Goal: Task Accomplishment & Management: Manage account settings

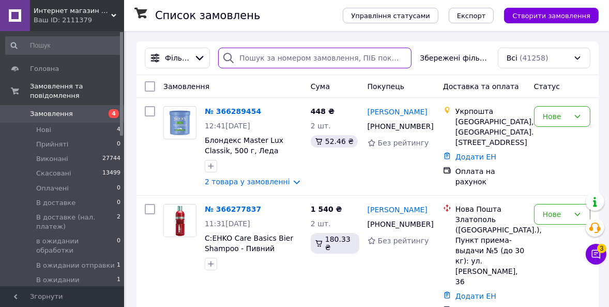
click at [253, 57] on input "search" at bounding box center [314, 58] width 193 height 21
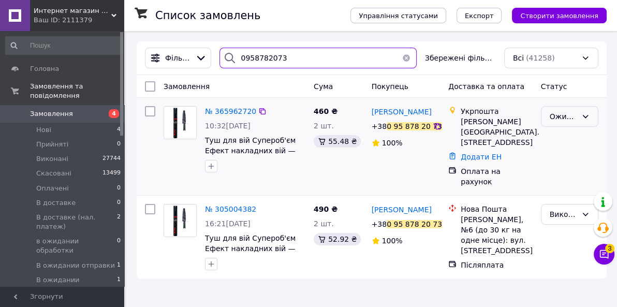
type input "0958782073"
click at [563, 120] on div "Ожидает оплаты" at bounding box center [562, 116] width 27 height 11
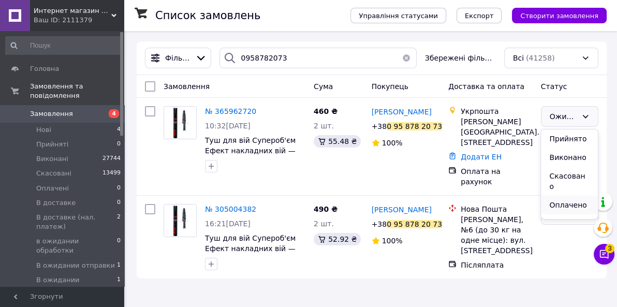
click at [556, 196] on li "Оплачено" at bounding box center [569, 205] width 56 height 19
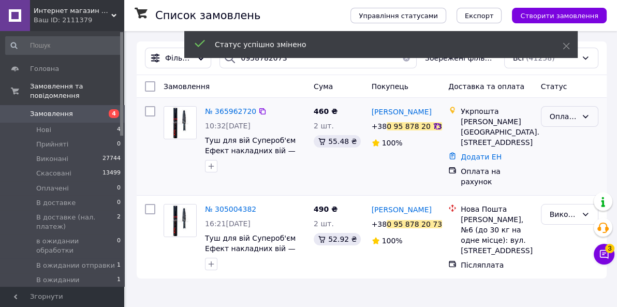
click at [559, 121] on div "Оплачено" at bounding box center [562, 116] width 27 height 11
click at [570, 156] on li "Виконано" at bounding box center [569, 157] width 56 height 19
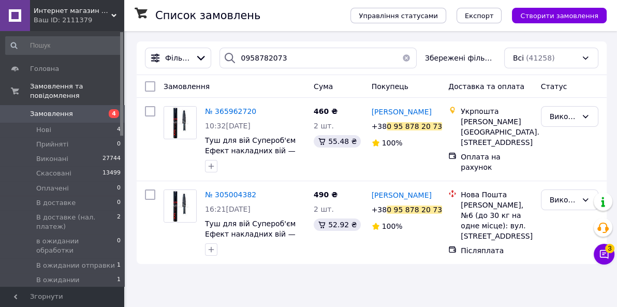
click at [406, 58] on button "button" at bounding box center [406, 58] width 21 height 21
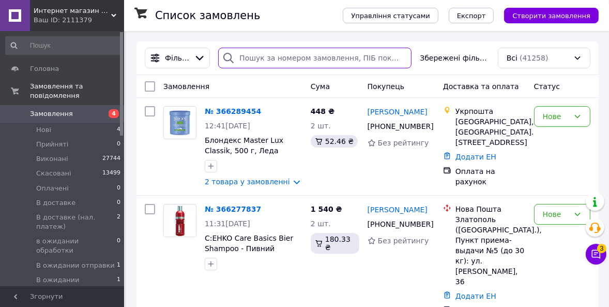
click at [243, 57] on input "search" at bounding box center [314, 58] width 193 height 21
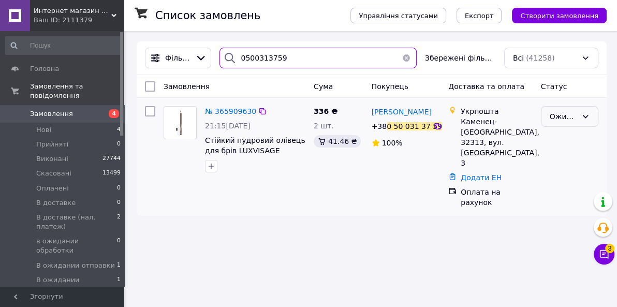
type input "0500313759"
click at [566, 121] on div "Ожидает оплаты" at bounding box center [562, 116] width 27 height 11
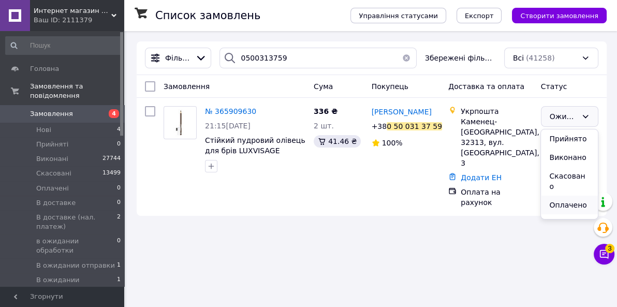
click at [567, 196] on li "Оплачено" at bounding box center [569, 205] width 56 height 19
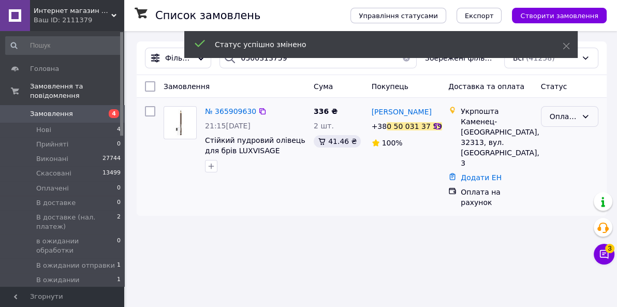
click at [560, 119] on div "Оплачено" at bounding box center [562, 116] width 27 height 11
click at [566, 160] on li "Виконано" at bounding box center [569, 157] width 56 height 19
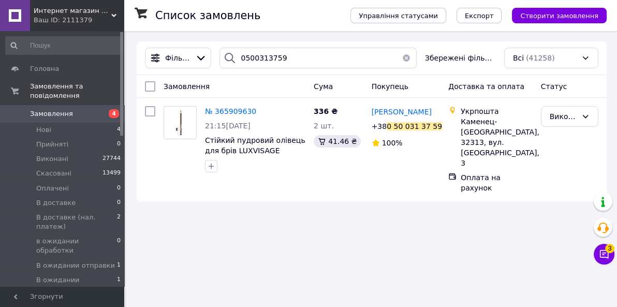
click at [406, 57] on button "button" at bounding box center [406, 58] width 21 height 21
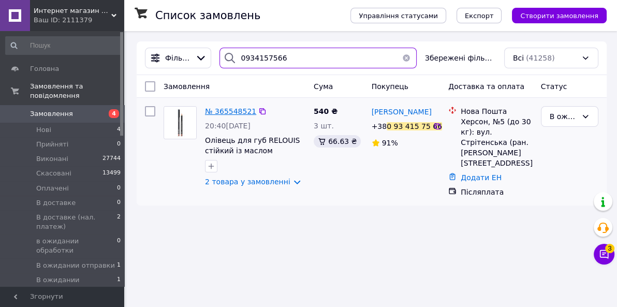
type input "0934157566"
click at [240, 110] on span "№ 365548521" at bounding box center [230, 111] width 51 height 8
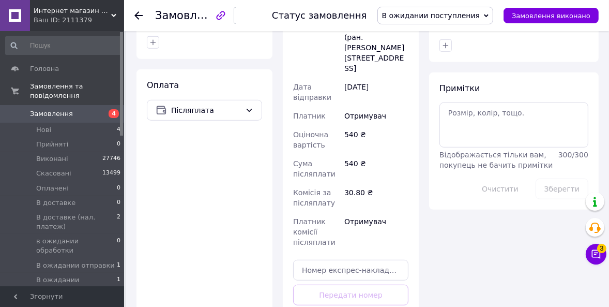
scroll to position [564, 0]
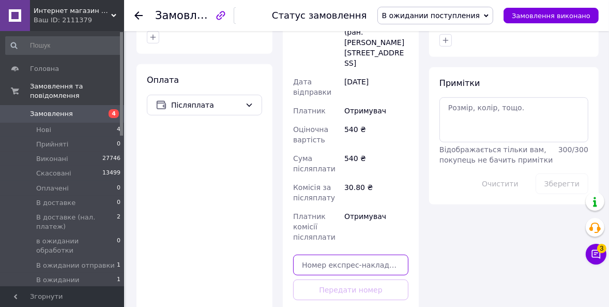
drag, startPoint x: 314, startPoint y: 222, endPoint x: 291, endPoint y: 221, distance: 22.8
click at [313, 254] on input "text" at bounding box center [350, 264] width 115 height 21
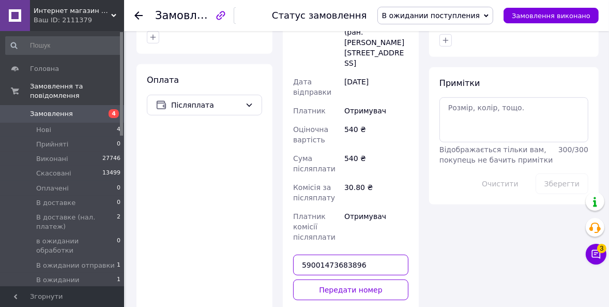
click at [342, 254] on input "59001473683896" at bounding box center [350, 264] width 115 height 21
type input "59001473683896"
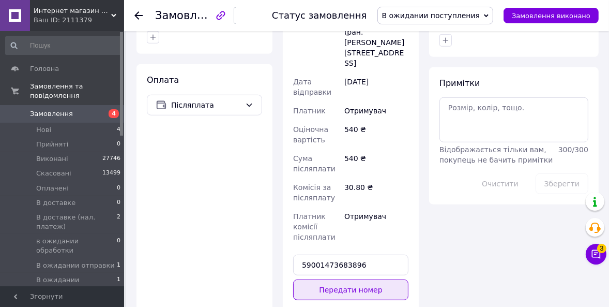
click at [351, 279] on button "Передати номер" at bounding box center [350, 289] width 115 height 21
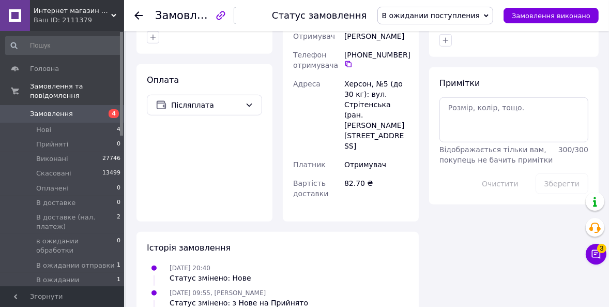
click at [440, 18] on span "В ожидании поступления" at bounding box center [431, 15] width 98 height 8
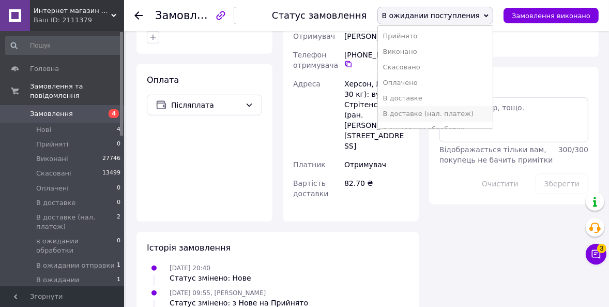
click at [438, 113] on li "В доставке (нал. платеж)" at bounding box center [435, 114] width 115 height 16
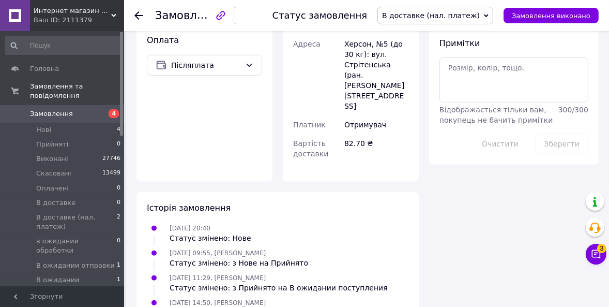
scroll to position [643, 0]
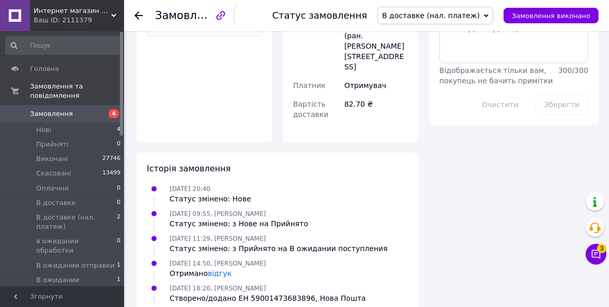
click at [435, 15] on span "В доставке (нал. платеж)" at bounding box center [431, 15] width 98 height 8
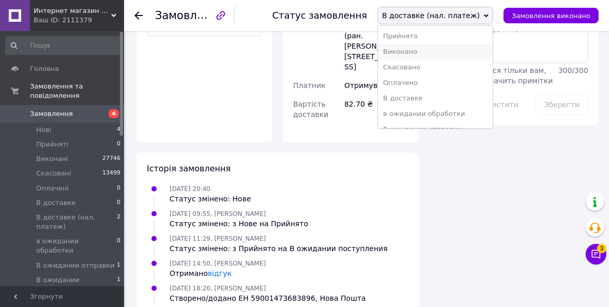
click at [423, 53] on li "Виконано" at bounding box center [435, 52] width 115 height 16
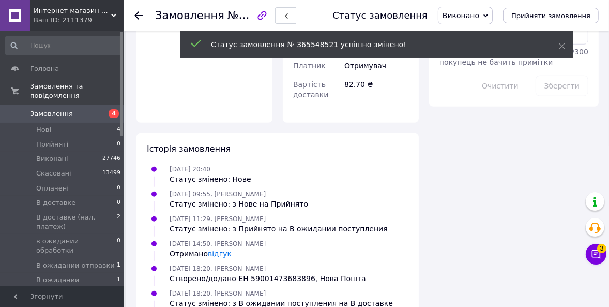
scroll to position [623, 0]
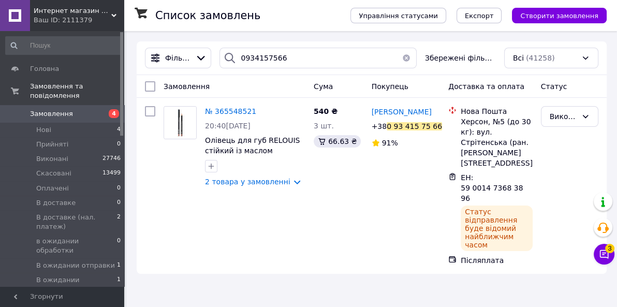
click at [408, 59] on button "button" at bounding box center [406, 58] width 21 height 21
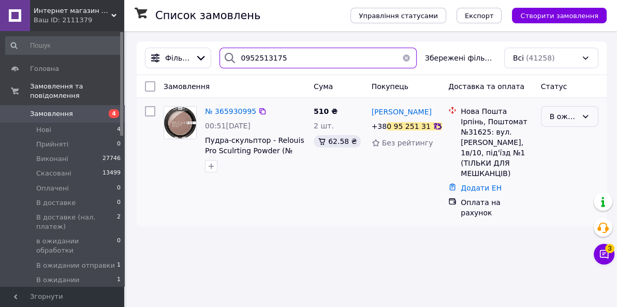
type input "0952513175"
click at [562, 119] on div "В ожидании отправки" at bounding box center [562, 116] width 27 height 11
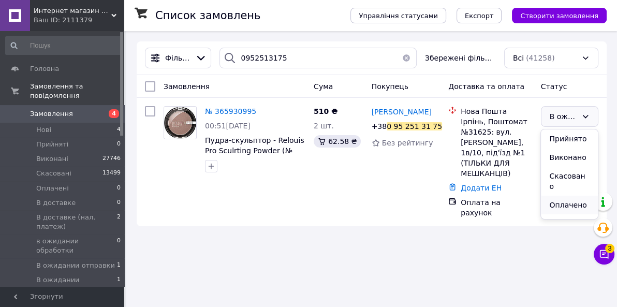
click at [561, 196] on li "Оплачено" at bounding box center [569, 205] width 56 height 19
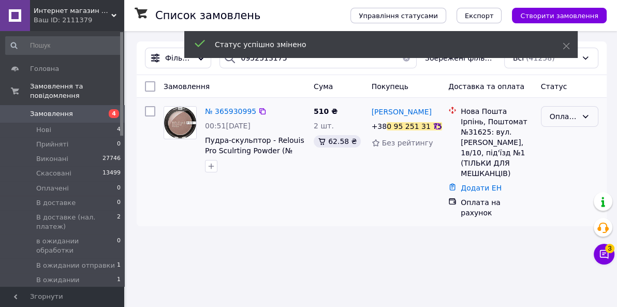
click at [563, 119] on div "Оплачено" at bounding box center [562, 116] width 27 height 11
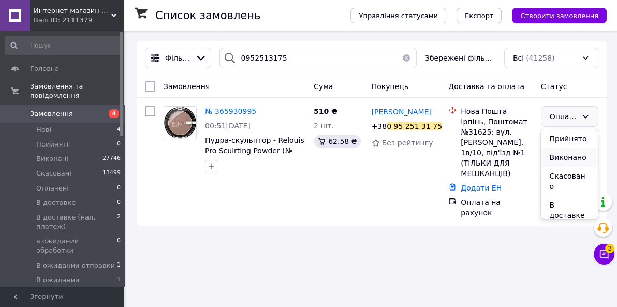
click at [564, 157] on li "Виконано" at bounding box center [569, 157] width 56 height 19
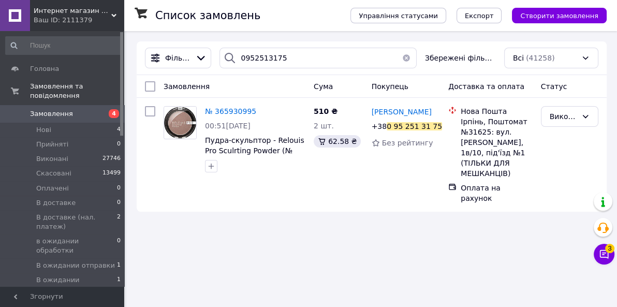
click at [406, 59] on button "button" at bounding box center [406, 58] width 21 height 21
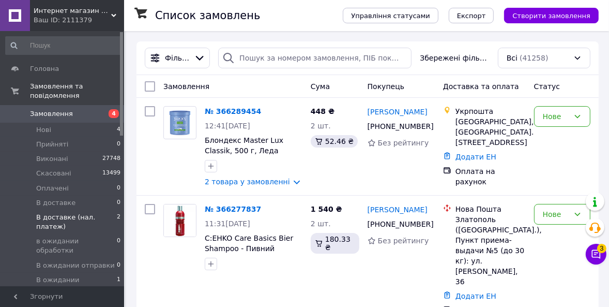
click at [99, 213] on span "В доставке (нал. платеж)" at bounding box center [76, 222] width 81 height 19
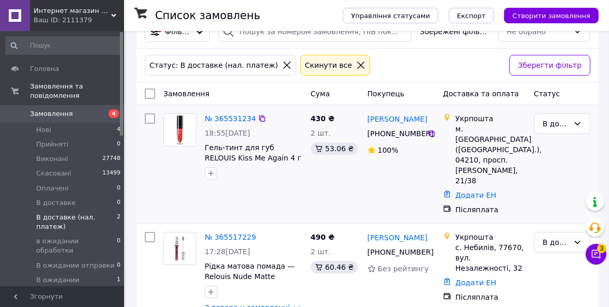
scroll to position [31, 0]
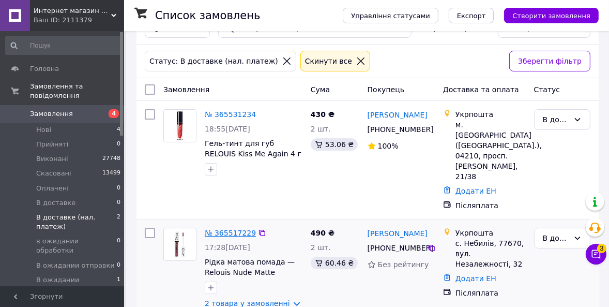
click at [238, 229] on link "№ 365517229" at bounding box center [230, 233] width 51 height 8
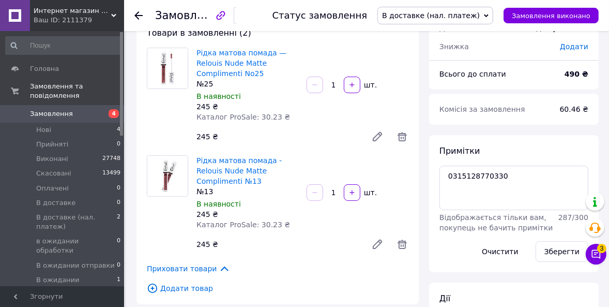
scroll to position [47, 0]
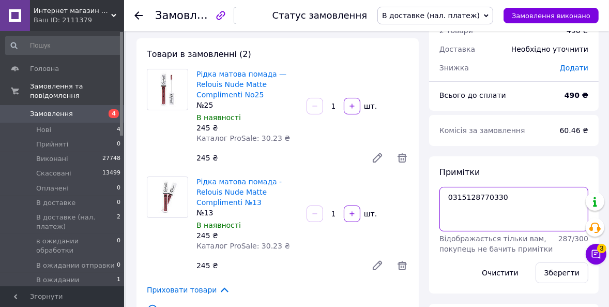
click at [478, 196] on textarea "0315128770330" at bounding box center [514, 209] width 149 height 44
drag, startPoint x: 381, startPoint y: 70, endPoint x: 363, endPoint y: 71, distance: 18.2
click at [381, 69] on div "Рідка матова помада — Relouis Nude Matte Complimenti No25 №25 В наявності 245 ₴…" at bounding box center [302, 118] width 220 height 103
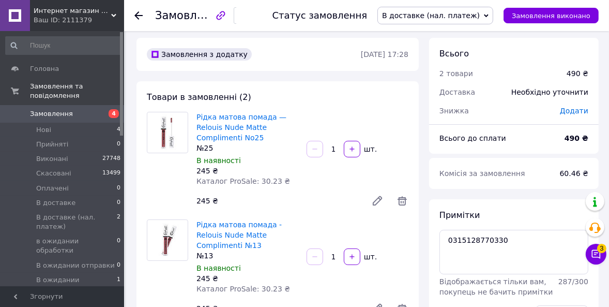
scroll to position [0, 0]
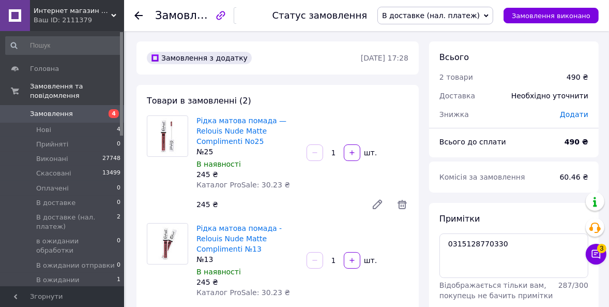
click at [53, 109] on span "Замовлення" at bounding box center [51, 113] width 43 height 9
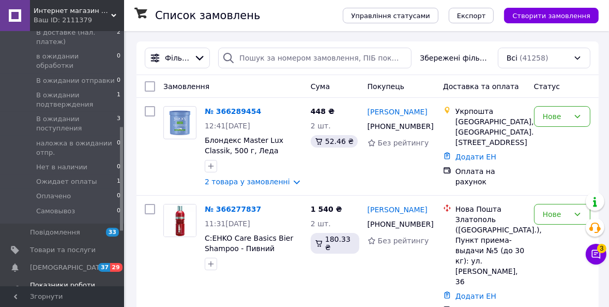
scroll to position [235, 0]
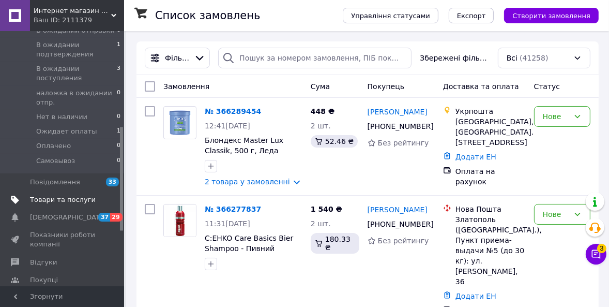
click at [69, 195] on span "Товари та послуги" at bounding box center [63, 199] width 66 height 9
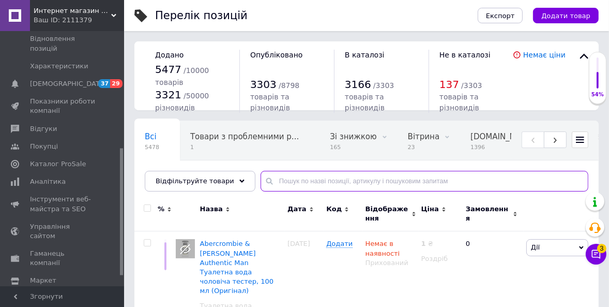
click at [283, 180] on input "text" at bounding box center [425, 181] width 328 height 21
click at [284, 179] on input "text" at bounding box center [425, 181] width 328 height 21
type input "f"
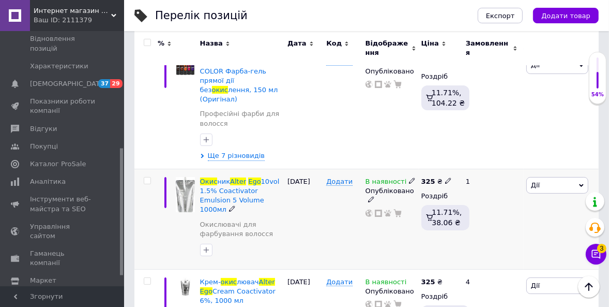
scroll to position [188, 0]
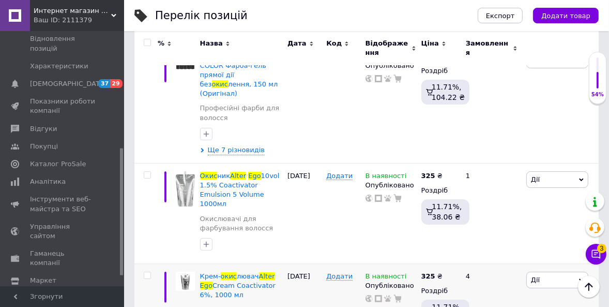
type input "alter ego окис"
click at [445, 172] on icon at bounding box center [448, 175] width 6 height 6
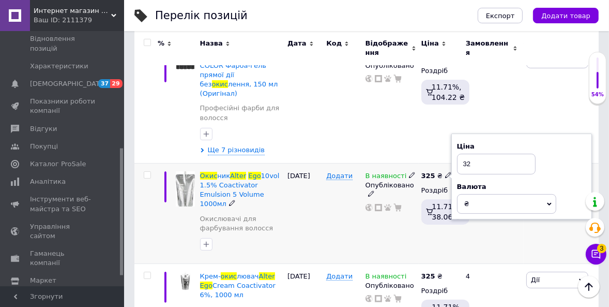
type input "329"
click at [534, 175] on span "Дії" at bounding box center [535, 179] width 9 height 8
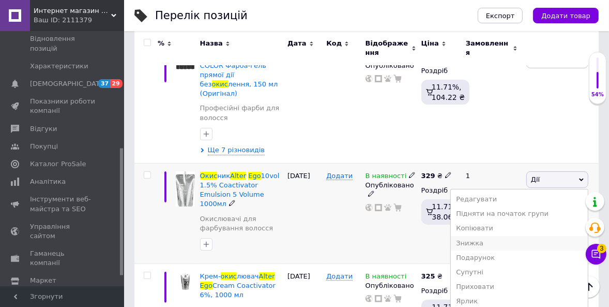
click at [492, 236] on li "Знижка" at bounding box center [519, 243] width 137 height 14
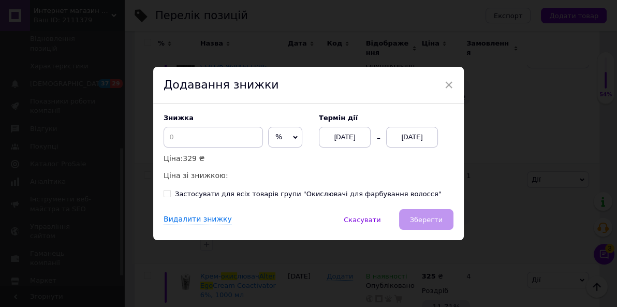
click at [274, 131] on span "%" at bounding box center [285, 137] width 34 height 21
click at [274, 156] on li "₴" at bounding box center [284, 159] width 33 height 14
click at [232, 137] on input at bounding box center [212, 137] width 99 height 21
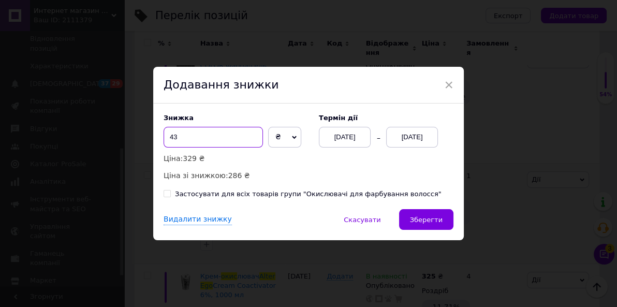
type input "43"
click at [409, 138] on div "[DATE]" at bounding box center [412, 137] width 52 height 21
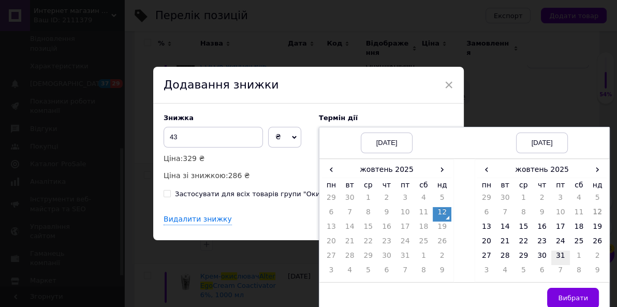
click at [558, 254] on td "31" at bounding box center [560, 257] width 19 height 14
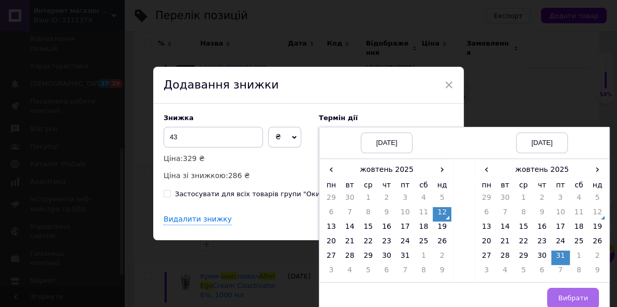
click at [574, 298] on span "Вибрати" at bounding box center [573, 298] width 30 height 8
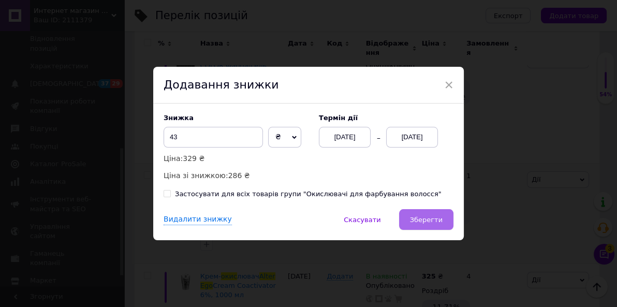
click at [427, 228] on button "Зберегти" at bounding box center [426, 219] width 54 height 21
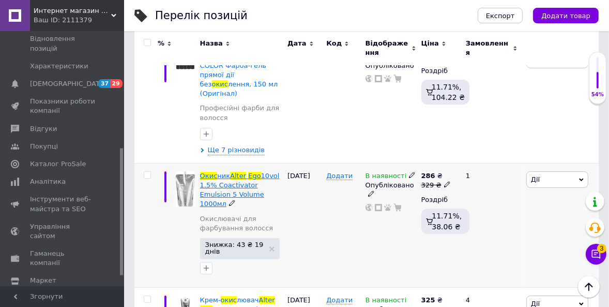
click at [243, 175] on span "10vol 1.5% Coactivator Emulsion 5 Volume 1000мл" at bounding box center [240, 190] width 80 height 36
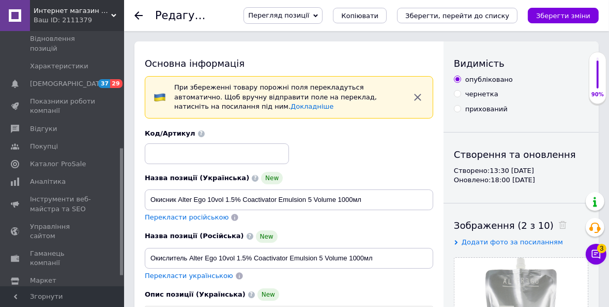
click at [553, 17] on icon "Зберегти зміни" at bounding box center [563, 16] width 54 height 8
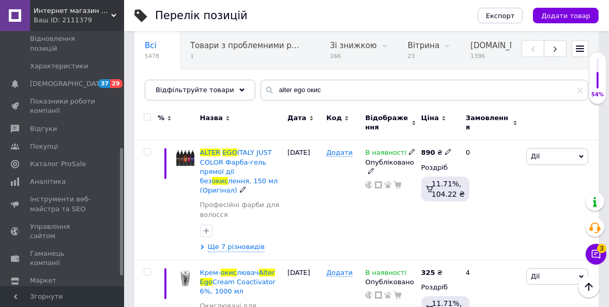
scroll to position [47, 0]
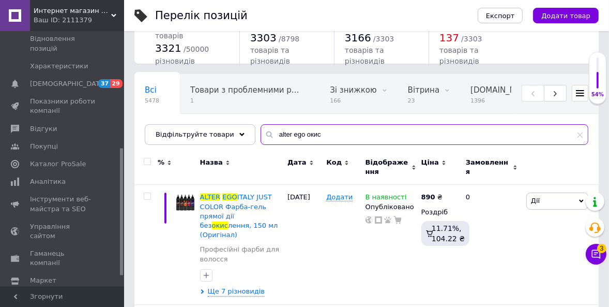
click at [321, 138] on input "alter ego окис" at bounding box center [425, 134] width 328 height 21
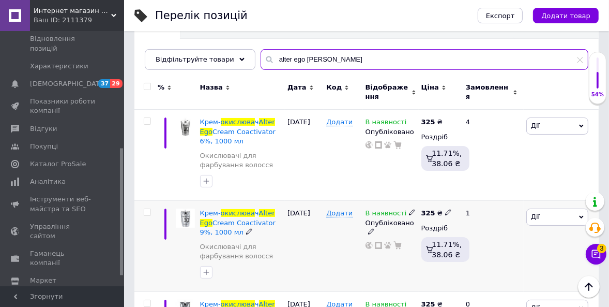
scroll to position [76, 0]
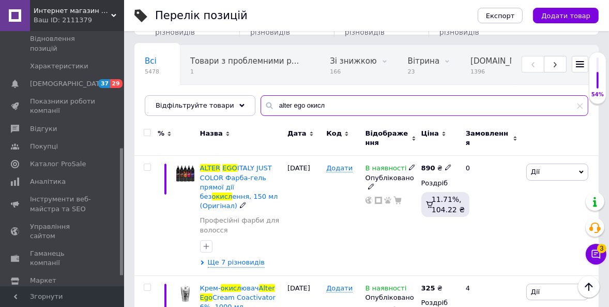
type input "alter ego окис"
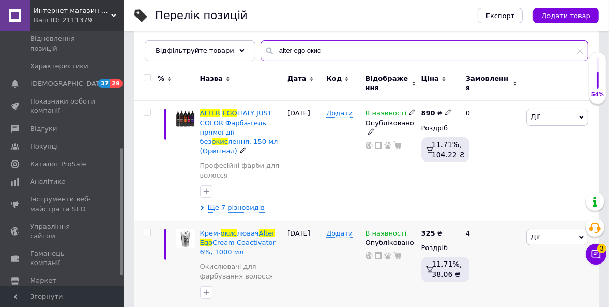
scroll to position [188, 0]
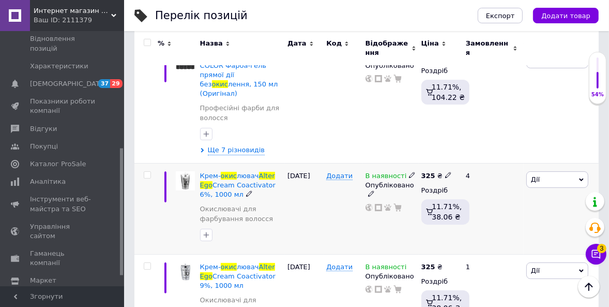
click at [445, 172] on icon at bounding box center [448, 175] width 6 height 6
type input "329"
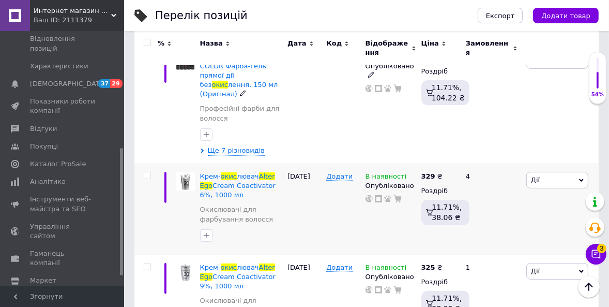
scroll to position [235, 0]
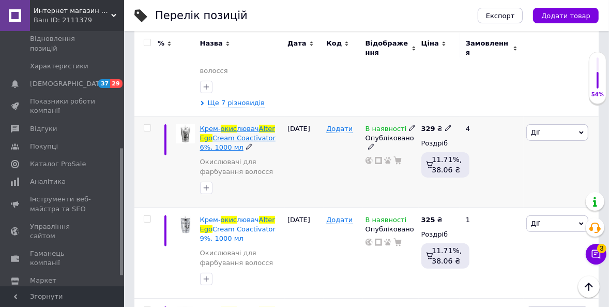
click at [249, 125] on span "лювач" at bounding box center [248, 129] width 22 height 8
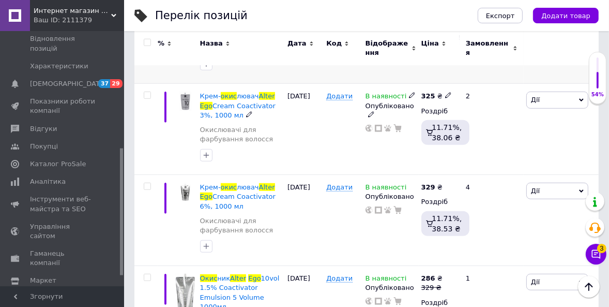
scroll to position [799, 0]
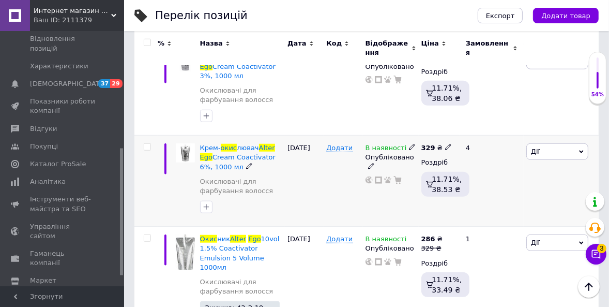
click at [541, 145] on span "Дії" at bounding box center [558, 151] width 62 height 17
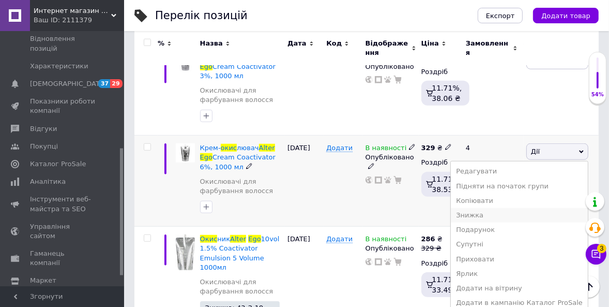
click at [491, 208] on li "Знижка" at bounding box center [519, 215] width 137 height 14
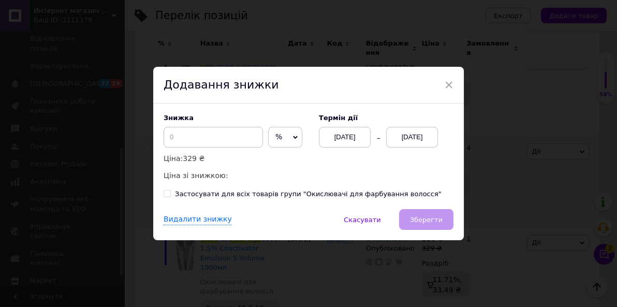
click at [275, 139] on span "%" at bounding box center [278, 136] width 7 height 8
click at [269, 159] on li "₴" at bounding box center [284, 159] width 33 height 14
click at [206, 141] on input at bounding box center [212, 137] width 99 height 21
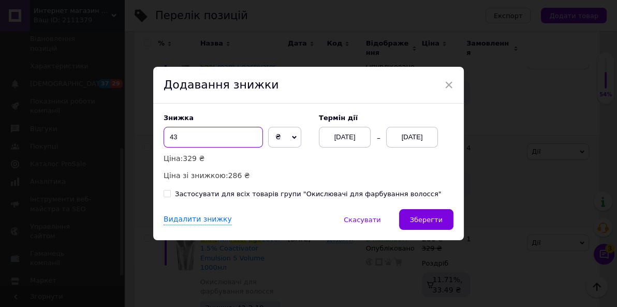
type input "43"
click at [413, 139] on div "[DATE]" at bounding box center [412, 137] width 52 height 21
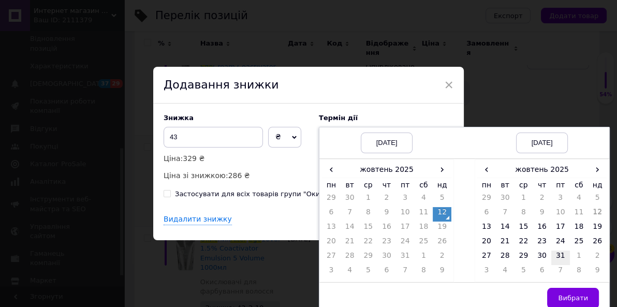
click at [553, 254] on td "31" at bounding box center [560, 257] width 19 height 14
click at [575, 295] on span "Вибрати" at bounding box center [573, 298] width 30 height 8
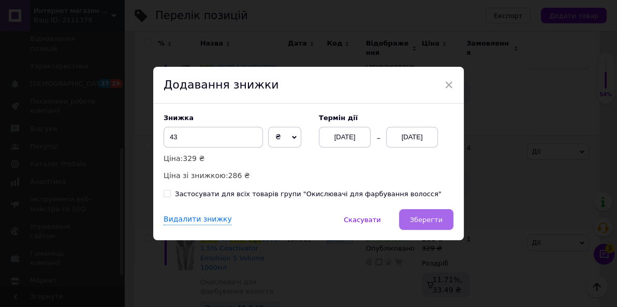
click at [424, 223] on span "Зберегти" at bounding box center [426, 220] width 33 height 8
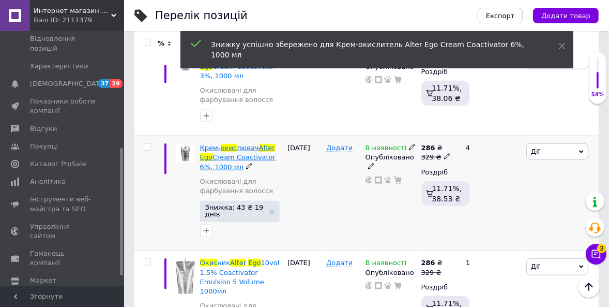
click at [241, 153] on span "Cream Coactivator 6%, 1000 мл" at bounding box center [238, 161] width 76 height 17
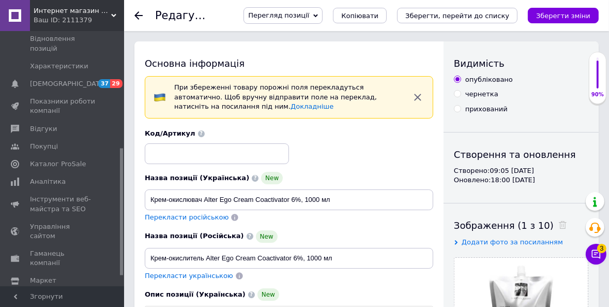
click at [549, 20] on button "Зберегти зміни" at bounding box center [563, 16] width 71 height 16
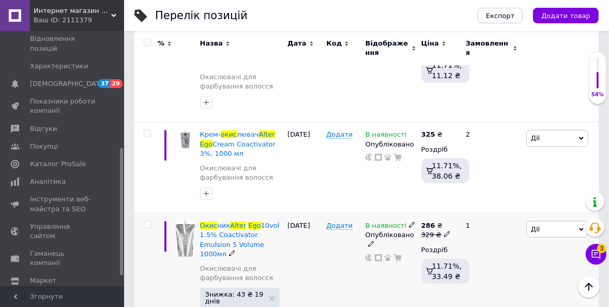
scroll to position [716, 0]
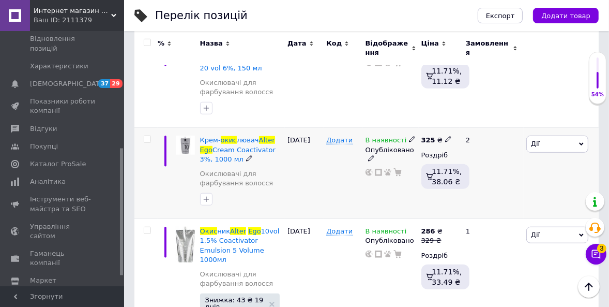
click at [446, 136] on icon at bounding box center [448, 139] width 6 height 6
type input "329"
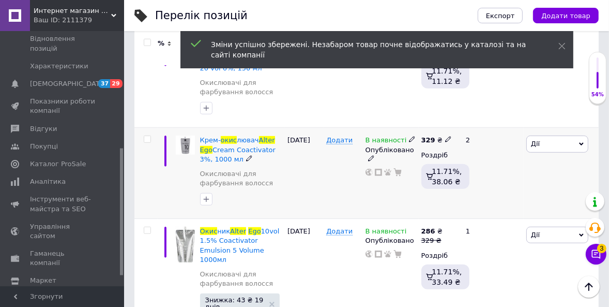
click at [535, 140] on span "Дії" at bounding box center [535, 144] width 9 height 8
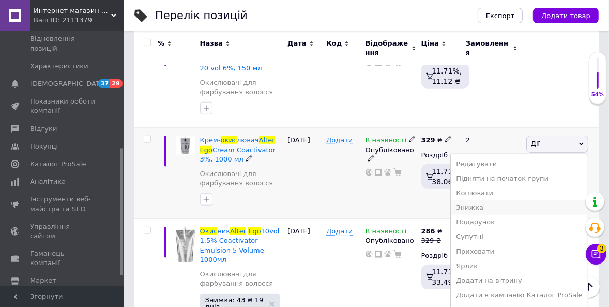
click at [496, 200] on li "Знижка" at bounding box center [519, 207] width 137 height 14
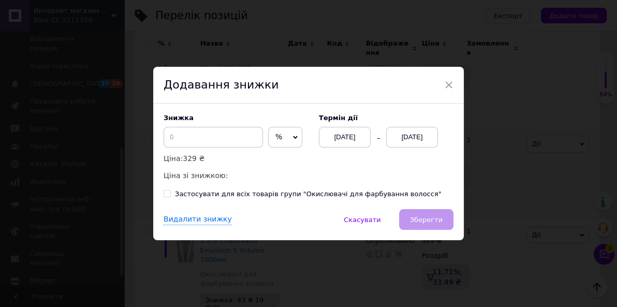
click at [277, 132] on span "%" at bounding box center [285, 137] width 34 height 21
click at [277, 159] on li "₴" at bounding box center [284, 159] width 33 height 14
click at [178, 139] on input at bounding box center [212, 137] width 99 height 21
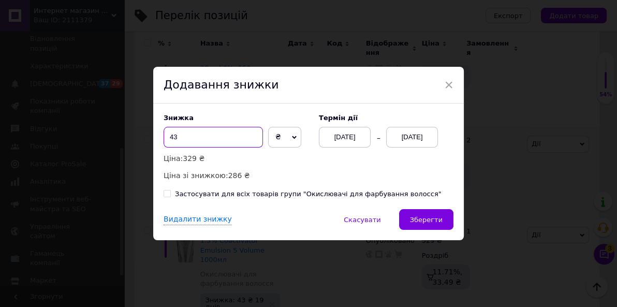
type input "43"
click at [414, 131] on div "[DATE]" at bounding box center [412, 137] width 52 height 21
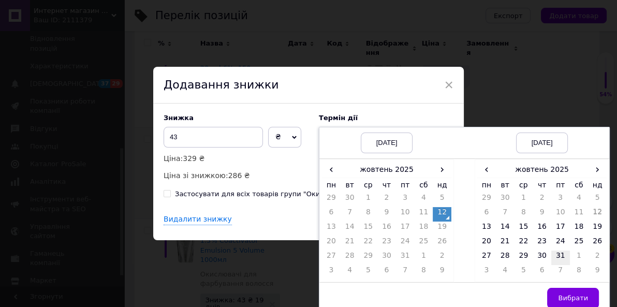
click at [560, 255] on td "31" at bounding box center [560, 257] width 19 height 14
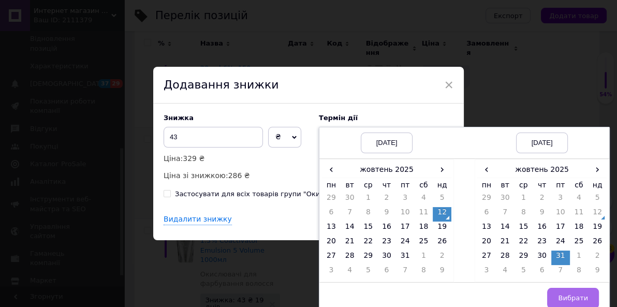
click at [569, 296] on span "Вибрати" at bounding box center [573, 298] width 30 height 8
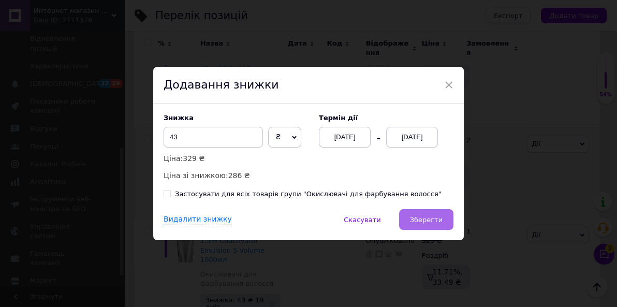
click at [439, 221] on span "Зберегти" at bounding box center [426, 220] width 33 height 8
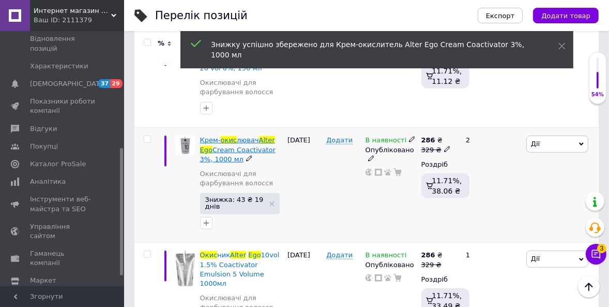
click at [256, 146] on span "Cream Coactivator 3%, 1000 мл" at bounding box center [238, 154] width 76 height 17
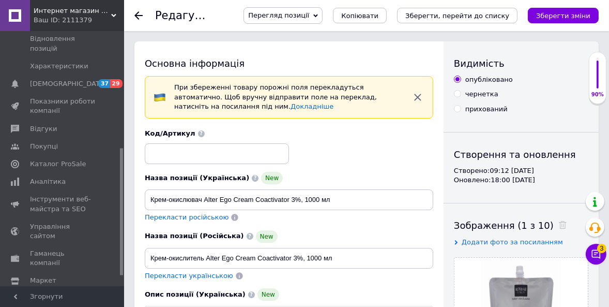
click at [311, 58] on div "Основна інформація" at bounding box center [289, 63] width 289 height 13
click at [549, 16] on icon "Зберегти зміни" at bounding box center [563, 16] width 54 height 8
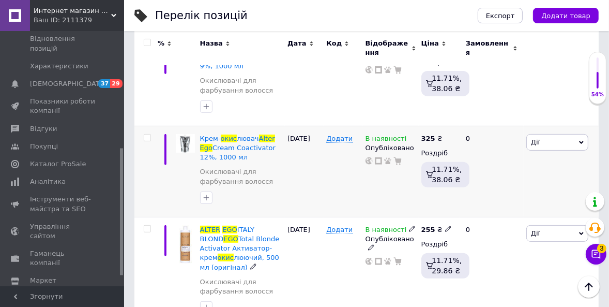
scroll to position [269, 0]
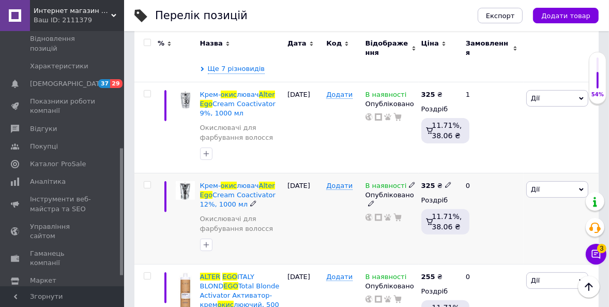
click at [445, 182] on icon at bounding box center [448, 185] width 6 height 6
type input "329"
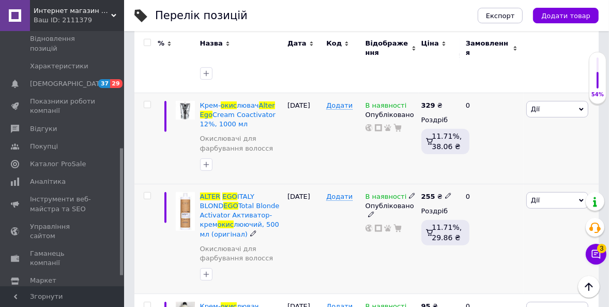
scroll to position [316, 0]
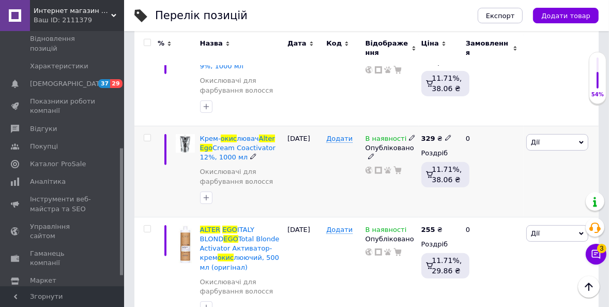
click at [533, 138] on span "Дії" at bounding box center [535, 142] width 9 height 8
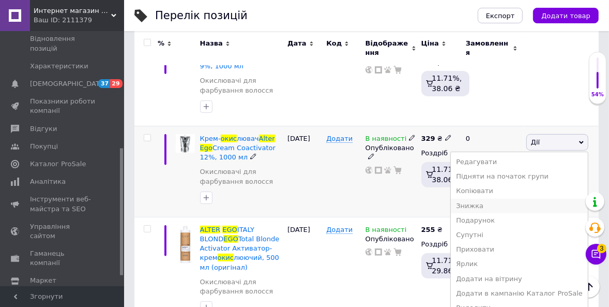
click at [494, 199] on li "Знижка" at bounding box center [519, 206] width 137 height 14
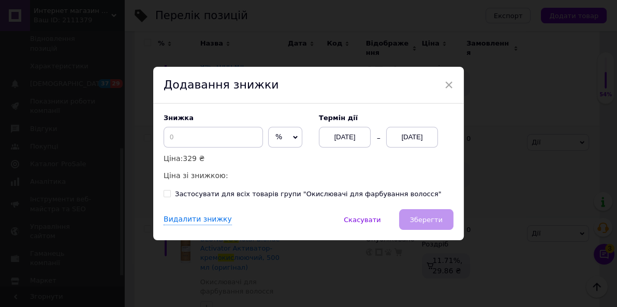
click at [275, 140] on span "%" at bounding box center [278, 136] width 7 height 8
click at [276, 162] on li "₴" at bounding box center [284, 159] width 33 height 14
click at [216, 145] on input at bounding box center [212, 137] width 99 height 21
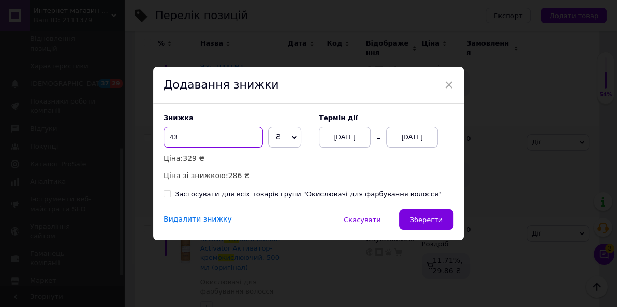
type input "43"
click at [405, 136] on div "[DATE]" at bounding box center [412, 137] width 52 height 21
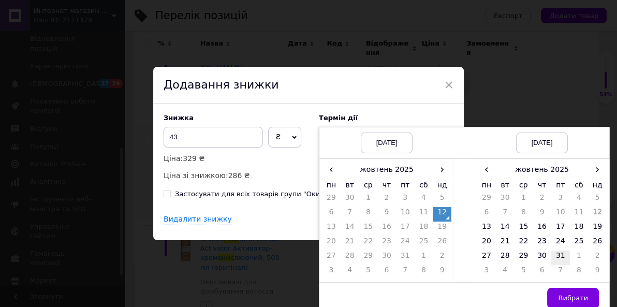
click at [561, 254] on td "31" at bounding box center [560, 257] width 19 height 14
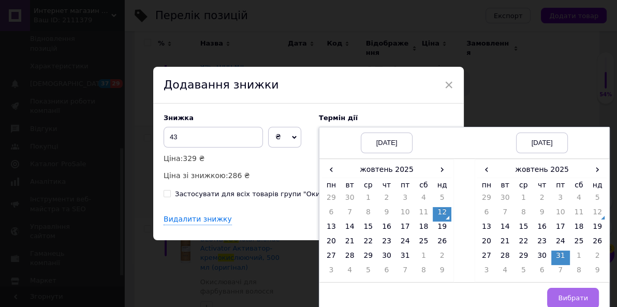
click at [575, 295] on span "Вибрати" at bounding box center [573, 298] width 30 height 8
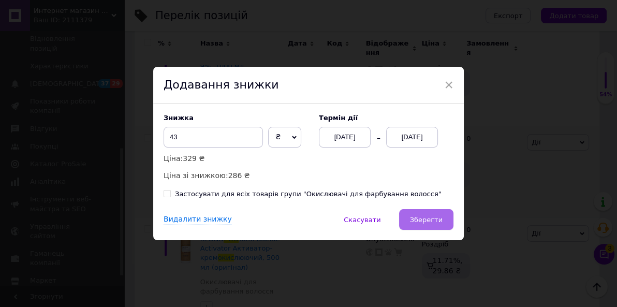
click at [439, 218] on span "Зберегти" at bounding box center [426, 220] width 33 height 8
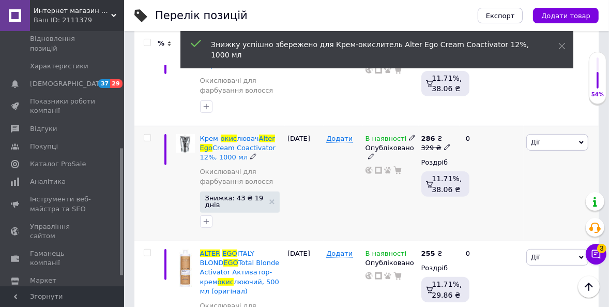
scroll to position [0, 123]
click at [252, 144] on span "Cream Coactivator 12%, 1000 мл" at bounding box center [238, 152] width 76 height 17
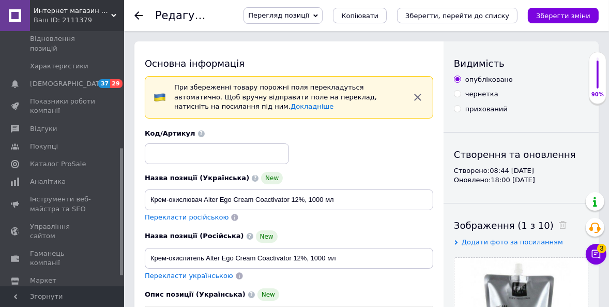
drag, startPoint x: 310, startPoint y: 61, endPoint x: 337, endPoint y: 65, distance: 27.2
click at [311, 61] on div "Основна інформація" at bounding box center [289, 63] width 289 height 13
click at [551, 16] on icon "Зберегти зміни" at bounding box center [563, 16] width 54 height 8
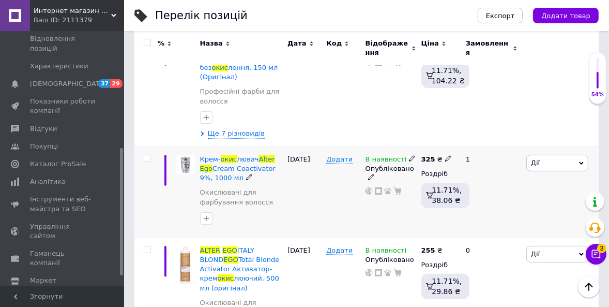
scroll to position [199, 0]
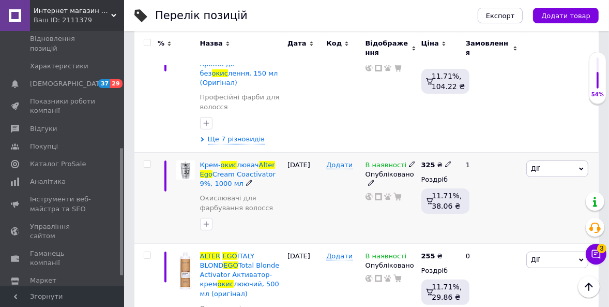
click at [445, 161] on icon at bounding box center [448, 164] width 6 height 6
type input "329"
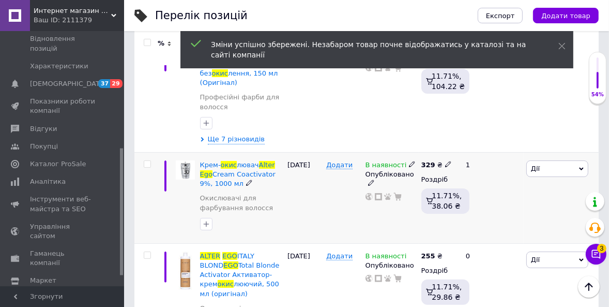
click at [537, 164] on span "Дії" at bounding box center [535, 168] width 9 height 8
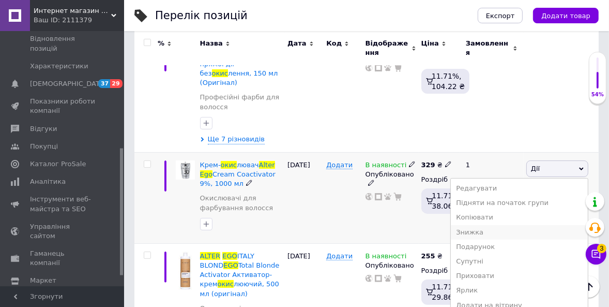
click at [497, 225] on li "Знижка" at bounding box center [519, 232] width 137 height 14
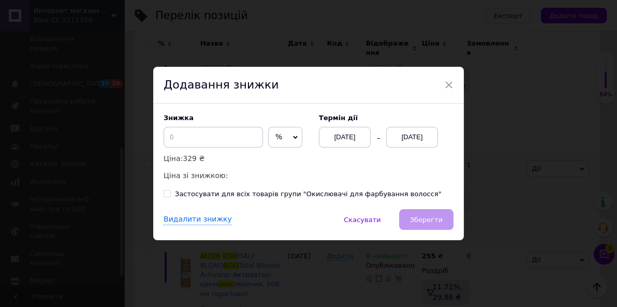
click at [283, 138] on span "%" at bounding box center [285, 137] width 34 height 21
click at [279, 154] on li "₴" at bounding box center [284, 159] width 33 height 14
click at [221, 141] on input at bounding box center [212, 137] width 99 height 21
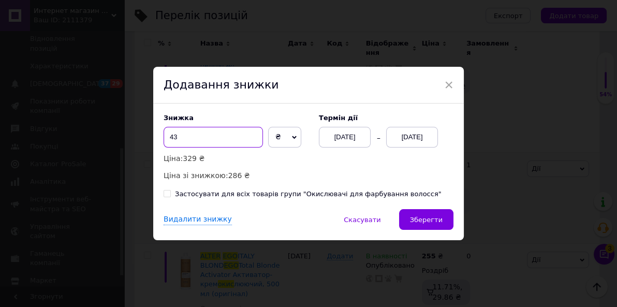
type input "43"
click at [406, 136] on div "[DATE]" at bounding box center [412, 137] width 52 height 21
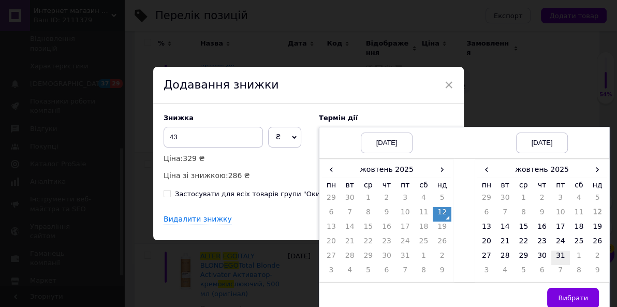
click at [559, 256] on td "31" at bounding box center [560, 257] width 19 height 14
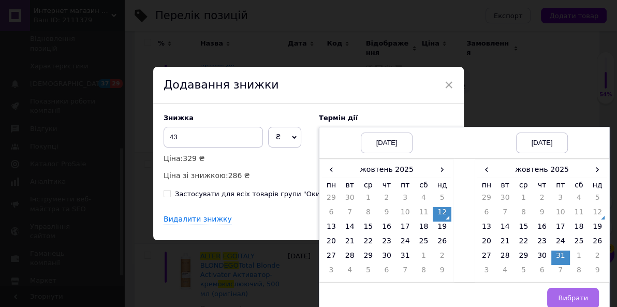
click at [565, 295] on span "Вибрати" at bounding box center [573, 298] width 30 height 8
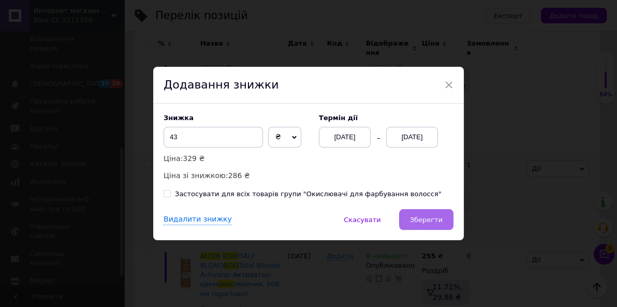
click at [433, 215] on button "Зберегти" at bounding box center [426, 219] width 54 height 21
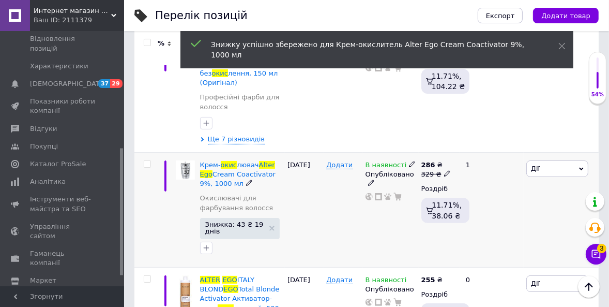
scroll to position [0, 123]
click at [259, 161] on span "Alter" at bounding box center [267, 165] width 16 height 8
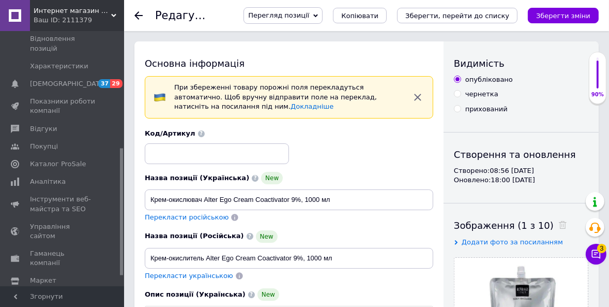
click at [558, 13] on icon "Зберегти зміни" at bounding box center [563, 16] width 54 height 8
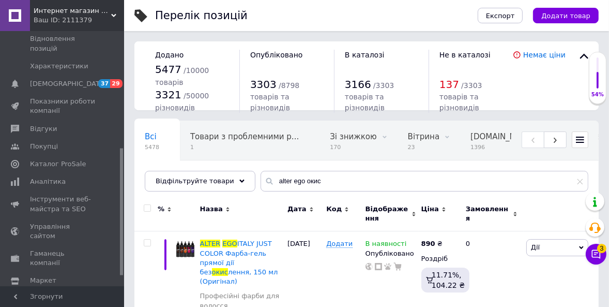
click at [579, 182] on icon at bounding box center [580, 181] width 6 height 6
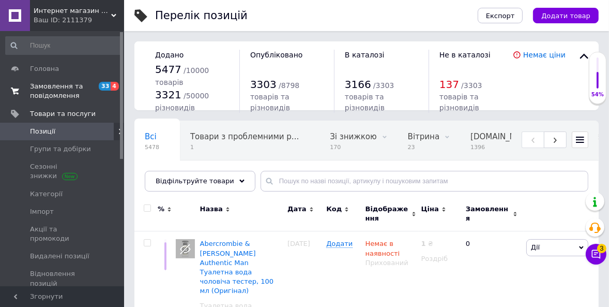
click at [44, 94] on span "Замовлення та повідомлення" at bounding box center [63, 91] width 66 height 19
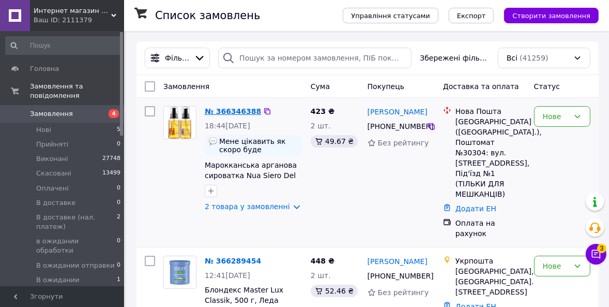
click at [231, 109] on link "№ 366346388" at bounding box center [233, 111] width 56 height 8
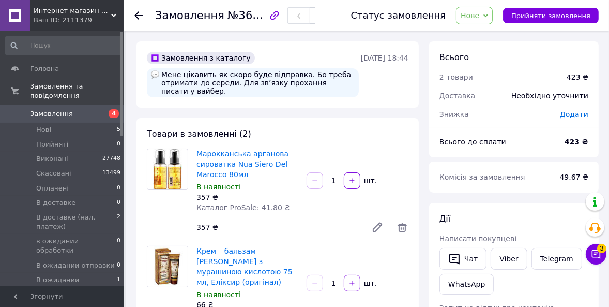
click at [67, 105] on link "Замовлення 4" at bounding box center [63, 114] width 127 height 18
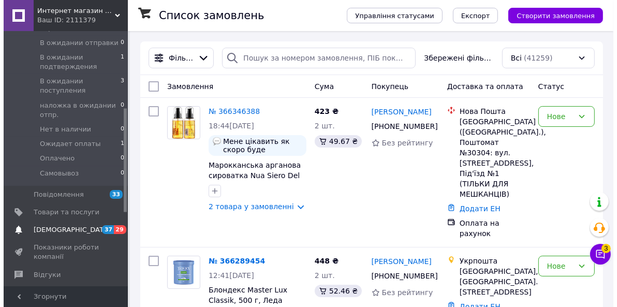
scroll to position [235, 0]
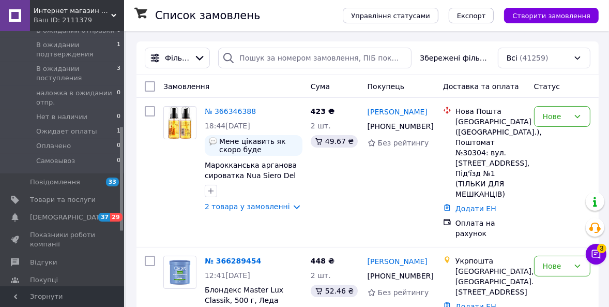
click at [61, 293] on span "Каталог ProSale" at bounding box center [58, 297] width 56 height 9
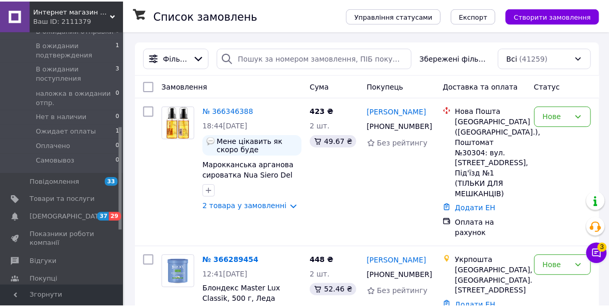
scroll to position [131, 0]
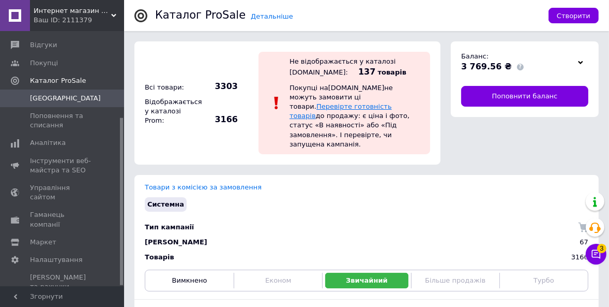
click at [367, 102] on link "Перевірте готовність товарів" at bounding box center [341, 110] width 102 height 17
